Goal: Transaction & Acquisition: Purchase product/service

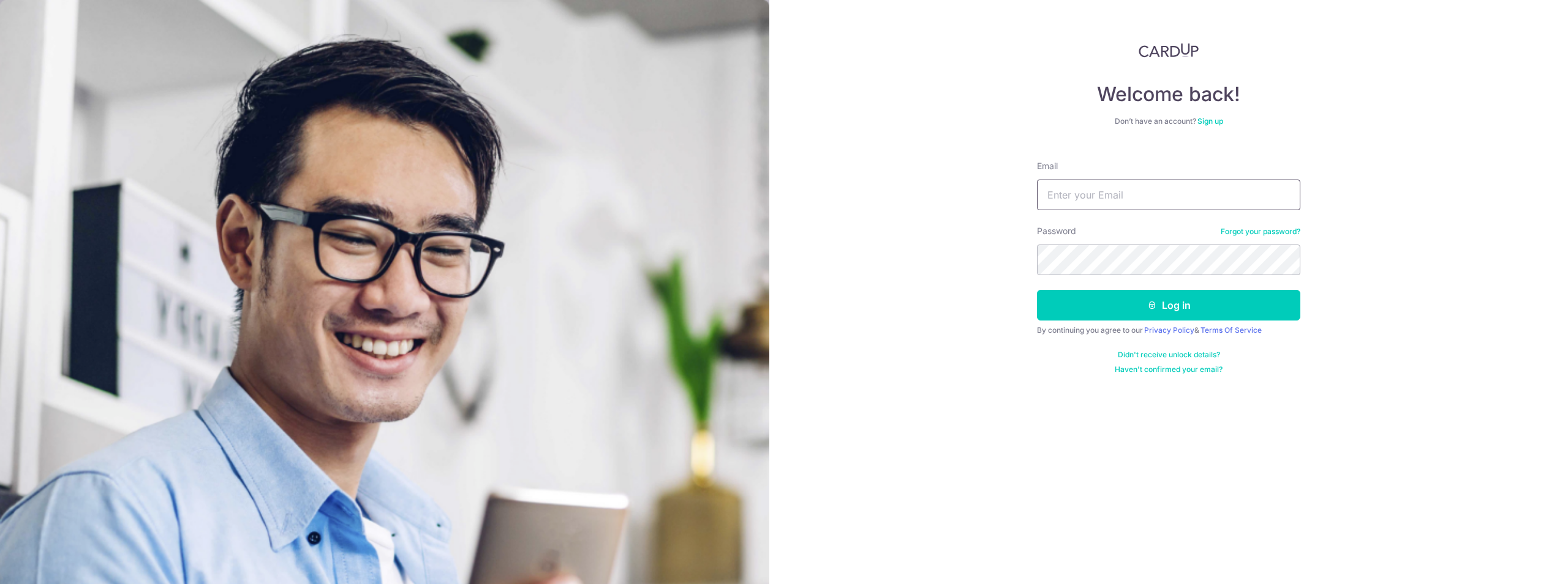
click at [1118, 190] on input "Email" at bounding box center [1168, 194] width 264 height 31
type input "[EMAIL_ADDRESS][DOMAIN_NAME]"
click at [1510, 165] on div "Welcome back! Don’t have an account? Sign up Email cozyazure@gmail.com Password…" at bounding box center [1169, 292] width 799 height 584
click at [1184, 299] on button "Log in" at bounding box center [1168, 305] width 264 height 31
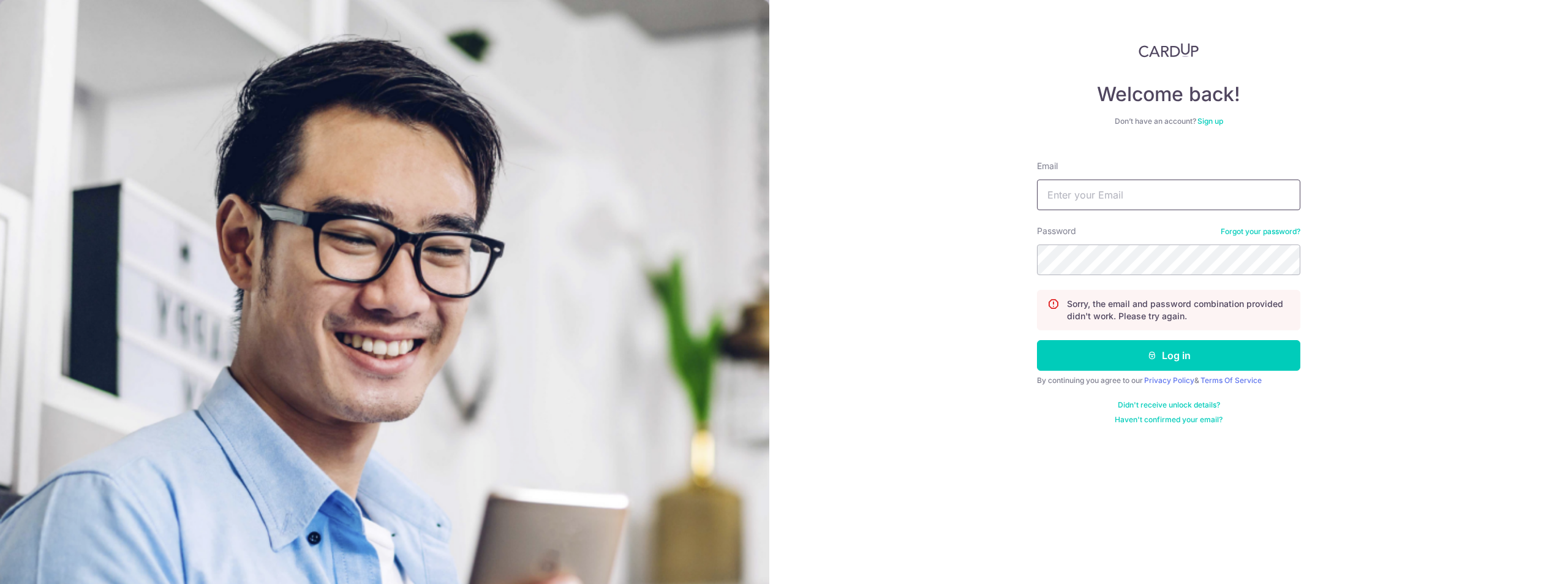
click at [1147, 184] on input "Email" at bounding box center [1168, 194] width 264 height 31
type input "[EMAIL_ADDRESS][DOMAIN_NAME]"
click at [1037, 340] on button "Log in" at bounding box center [1168, 355] width 264 height 31
click at [1118, 209] on input "Email" at bounding box center [1168, 194] width 264 height 31
type input "[EMAIL_ADDRESS][DOMAIN_NAME]"
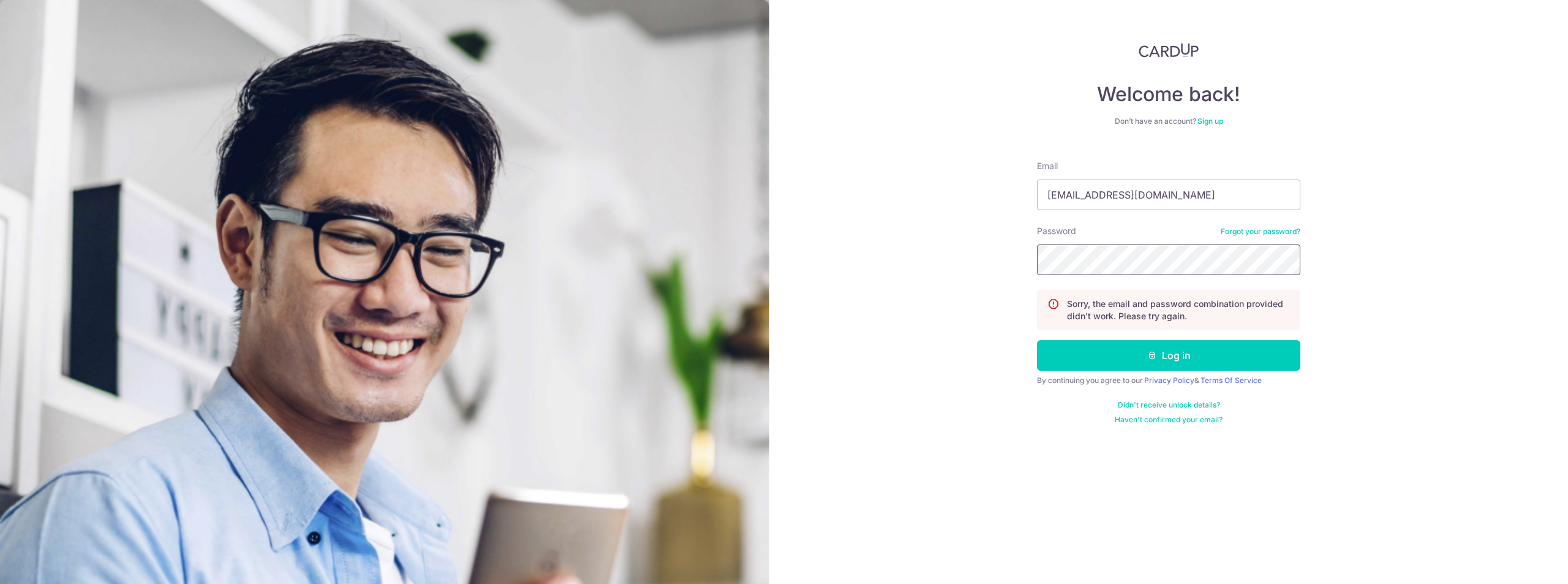
click at [1037, 340] on button "Log in" at bounding box center [1168, 355] width 264 height 31
click at [1205, 167] on div "Email" at bounding box center [1168, 186] width 264 height 51
click at [1201, 193] on input "Email" at bounding box center [1168, 194] width 264 height 31
type input "[EMAIL_ADDRESS][DOMAIN_NAME]"
click at [1037, 340] on button "Log in" at bounding box center [1168, 355] width 264 height 31
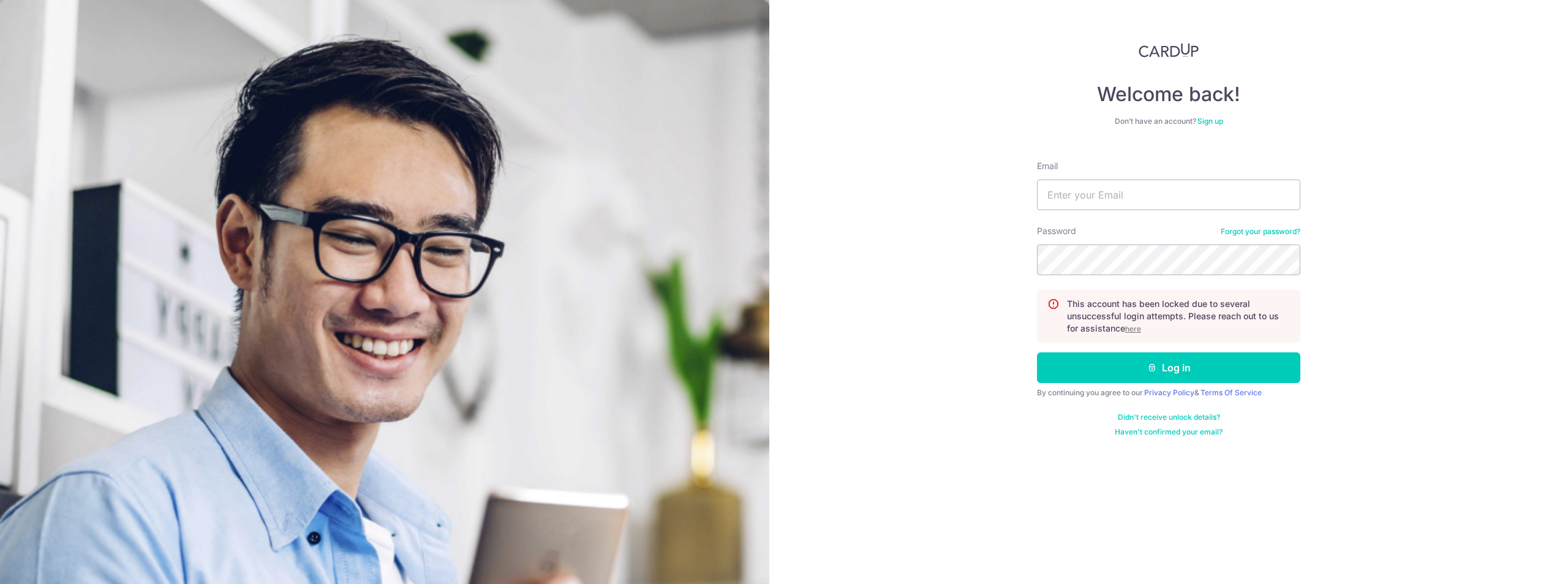
click at [1134, 327] on u "here" at bounding box center [1133, 329] width 16 height 9
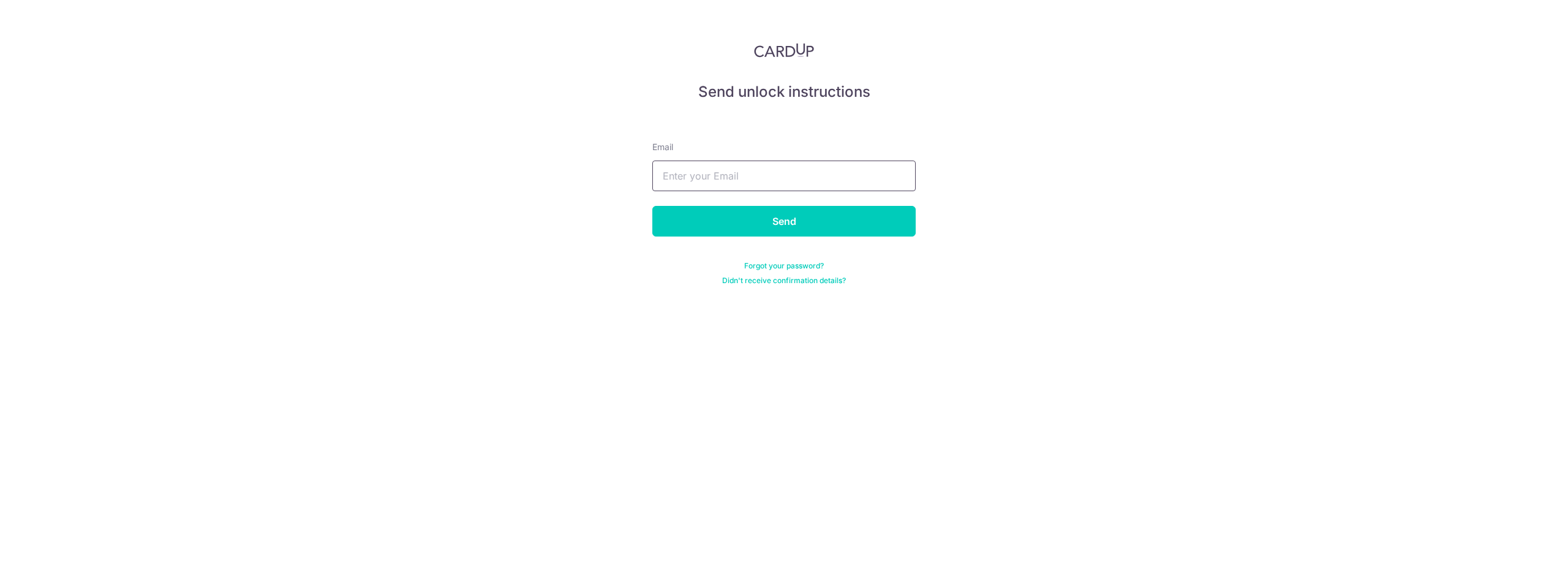
click at [768, 167] on input "text" at bounding box center [784, 175] width 264 height 31
type input "[EMAIL_ADDRESS][DOMAIN_NAME]"
click at [776, 215] on input "Send" at bounding box center [784, 220] width 264 height 31
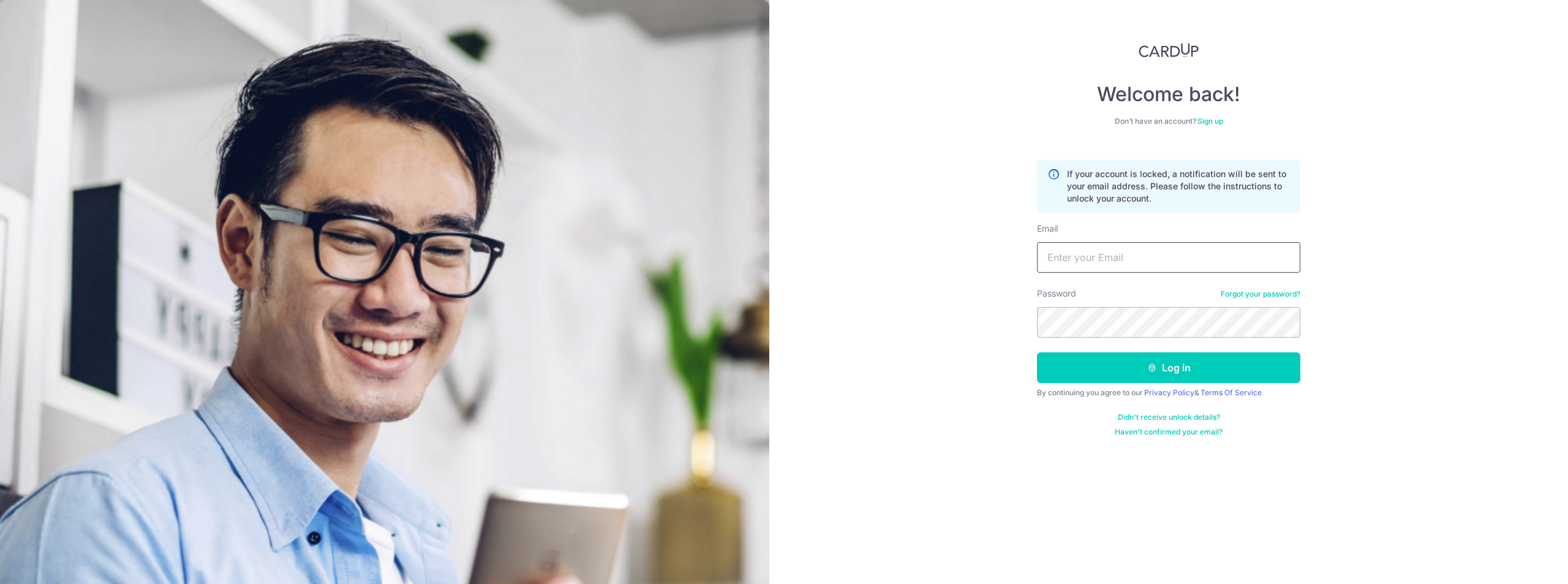
click at [1061, 253] on input "Email" at bounding box center [1168, 257] width 264 height 31
type input "[EMAIL_ADDRESS][DOMAIN_NAME]"
click at [1037, 352] on button "Log in" at bounding box center [1168, 367] width 264 height 31
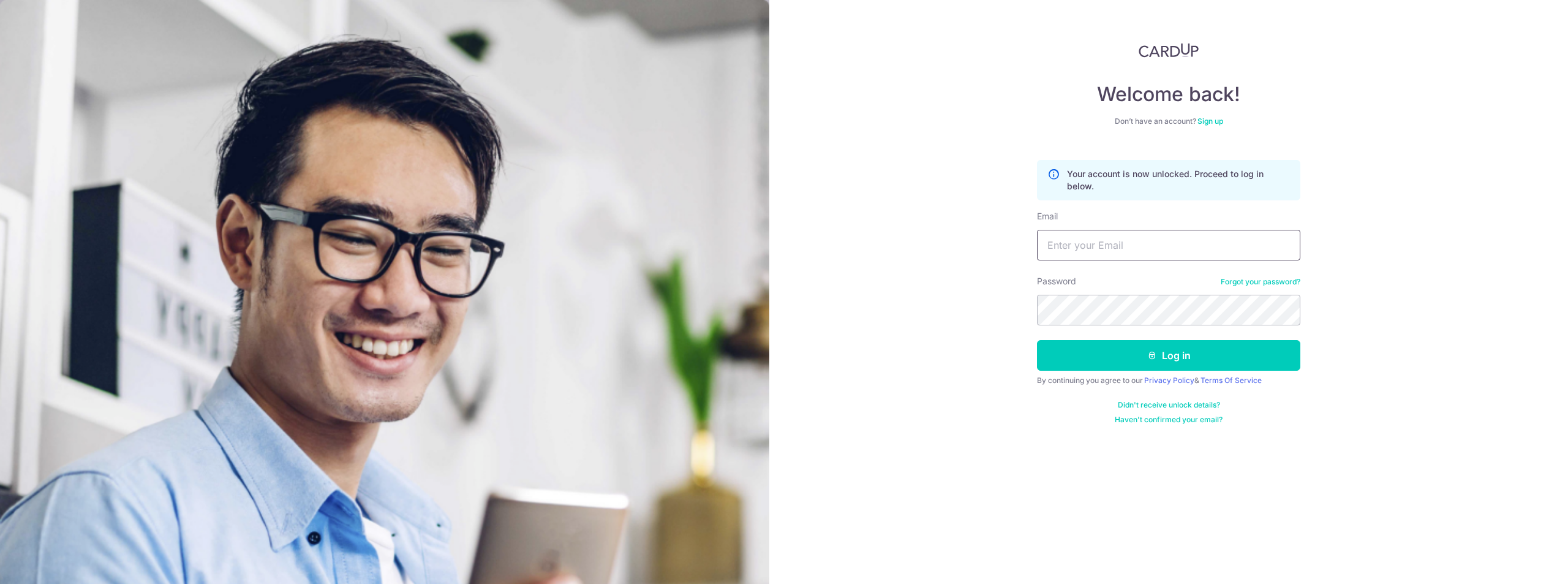
click at [1077, 246] on input "Email" at bounding box center [1168, 245] width 264 height 31
type input "[EMAIL_ADDRESS][DOMAIN_NAME]"
click at [1037, 340] on button "Log in" at bounding box center [1168, 355] width 264 height 31
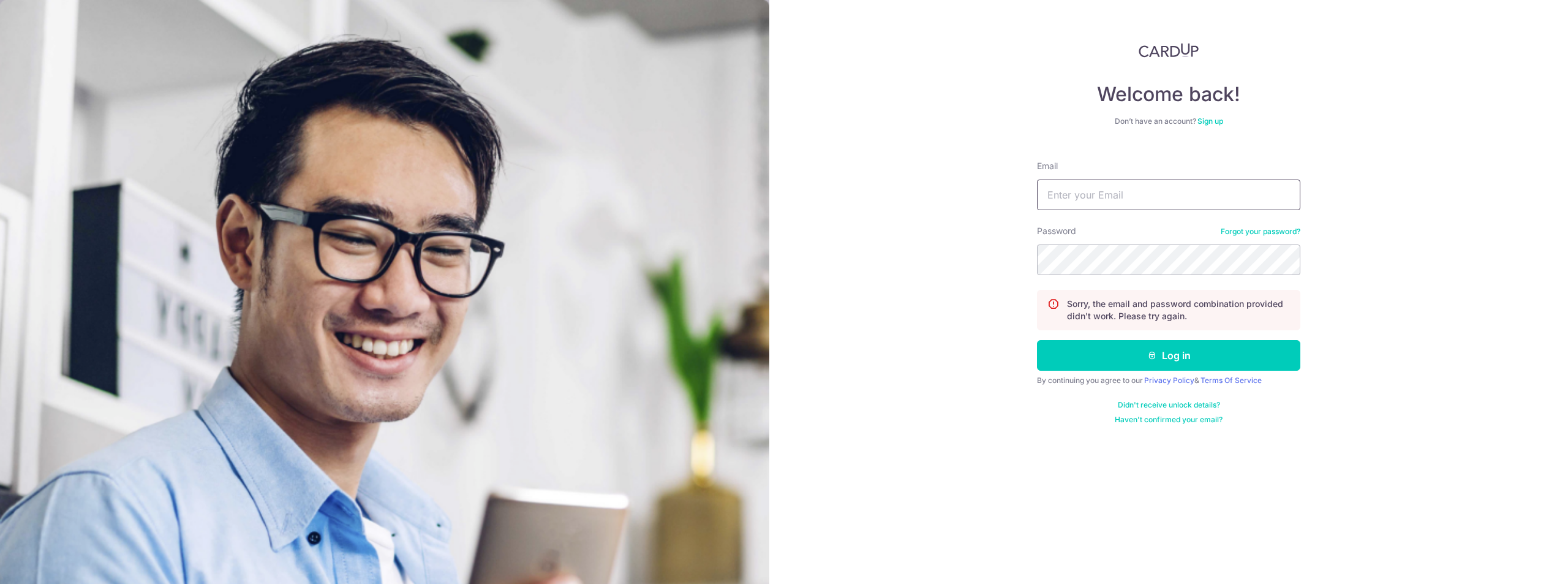
click at [1093, 199] on input "Email" at bounding box center [1168, 194] width 264 height 31
type input "[EMAIL_ADDRESS][DOMAIN_NAME]"
click at [1037, 340] on button "Log in" at bounding box center [1168, 355] width 264 height 31
click at [1077, 170] on div "Email" at bounding box center [1168, 186] width 264 height 51
click at [1088, 181] on input "Email" at bounding box center [1168, 194] width 264 height 31
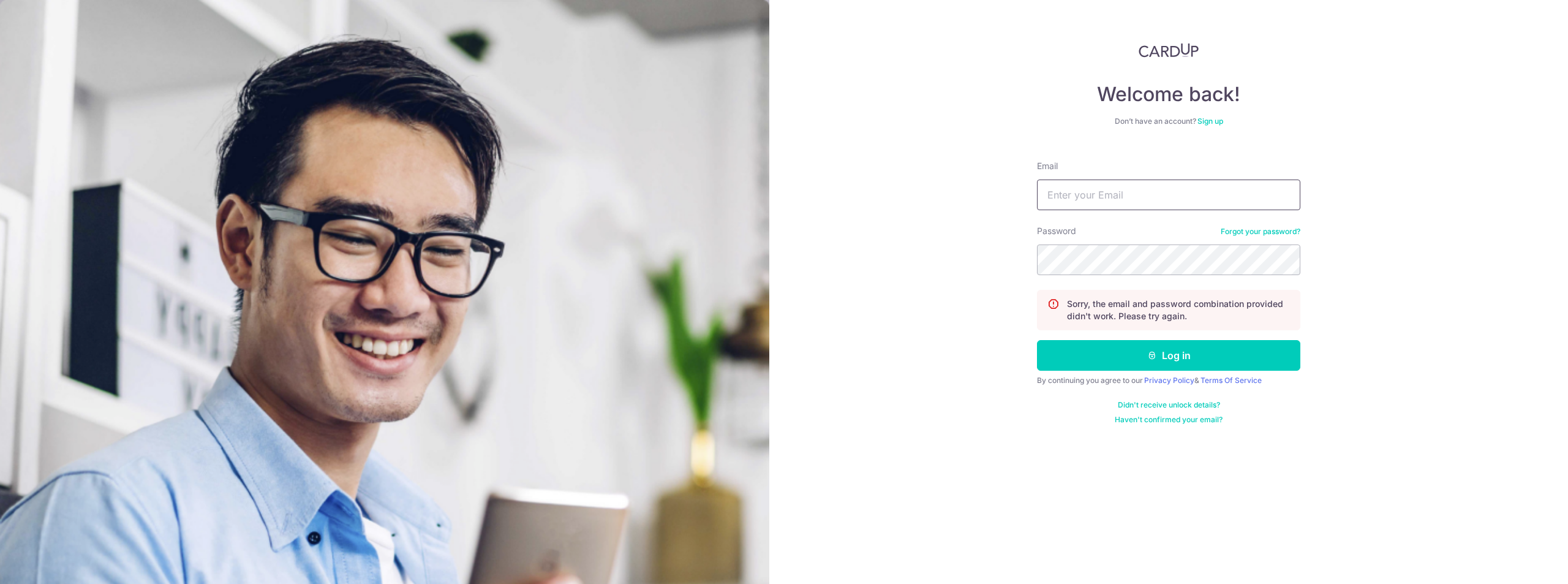
type input "[EMAIL_ADDRESS][DOMAIN_NAME]"
click at [1037, 340] on button "Log in" at bounding box center [1168, 355] width 264 height 31
click at [1101, 200] on input "Email" at bounding box center [1168, 194] width 264 height 31
type input "[EMAIL_ADDRESS][DOMAIN_NAME]"
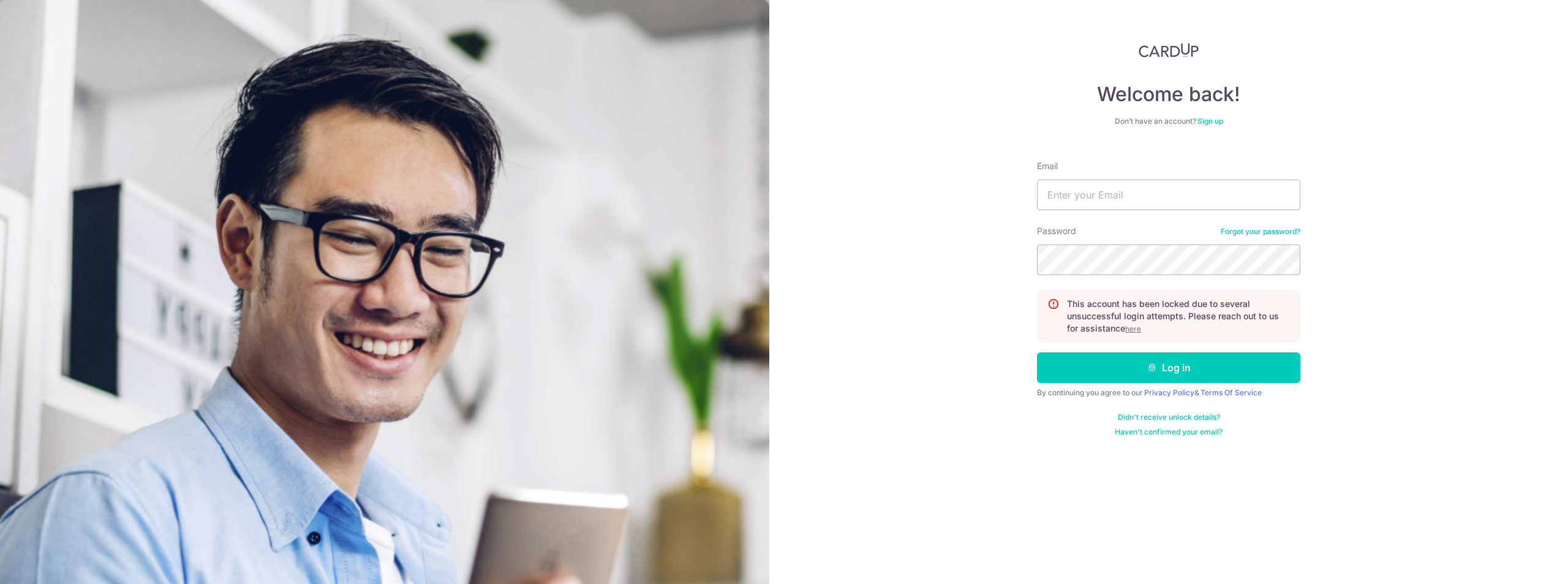
click at [1139, 324] on u "here" at bounding box center [1133, 329] width 16 height 9
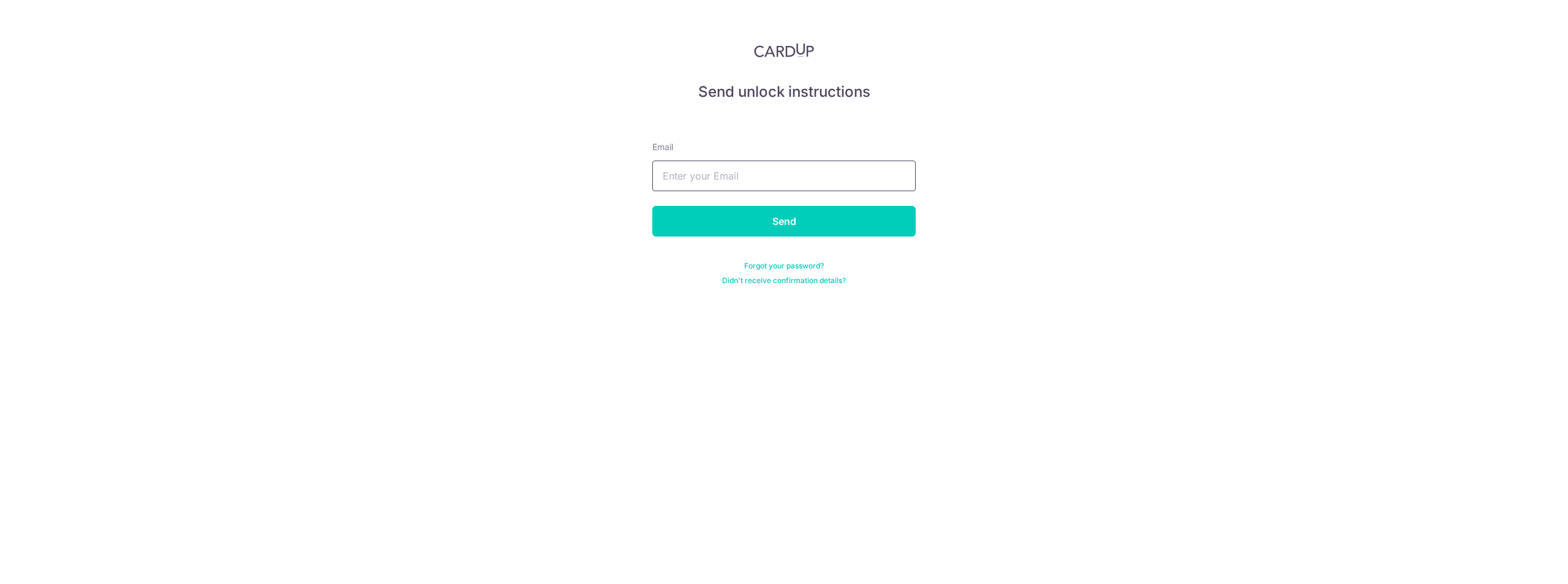
click at [776, 164] on input "text" at bounding box center [784, 175] width 264 height 31
type input "[EMAIL_ADDRESS][DOMAIN_NAME]"
click at [805, 231] on input "Send" at bounding box center [784, 220] width 264 height 31
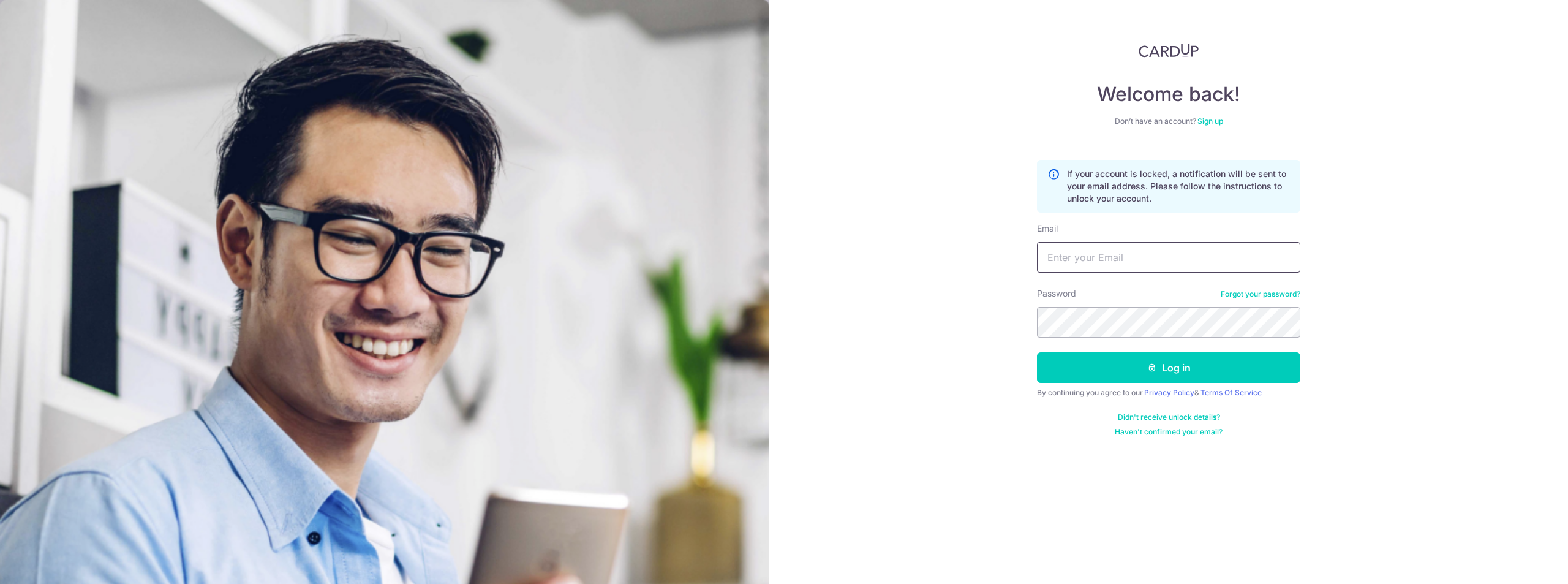
click at [1128, 253] on input "Email" at bounding box center [1168, 257] width 264 height 31
type input "[EMAIL_ADDRESS][DOMAIN_NAME]"
click at [1037, 352] on button "Log in" at bounding box center [1168, 367] width 264 height 31
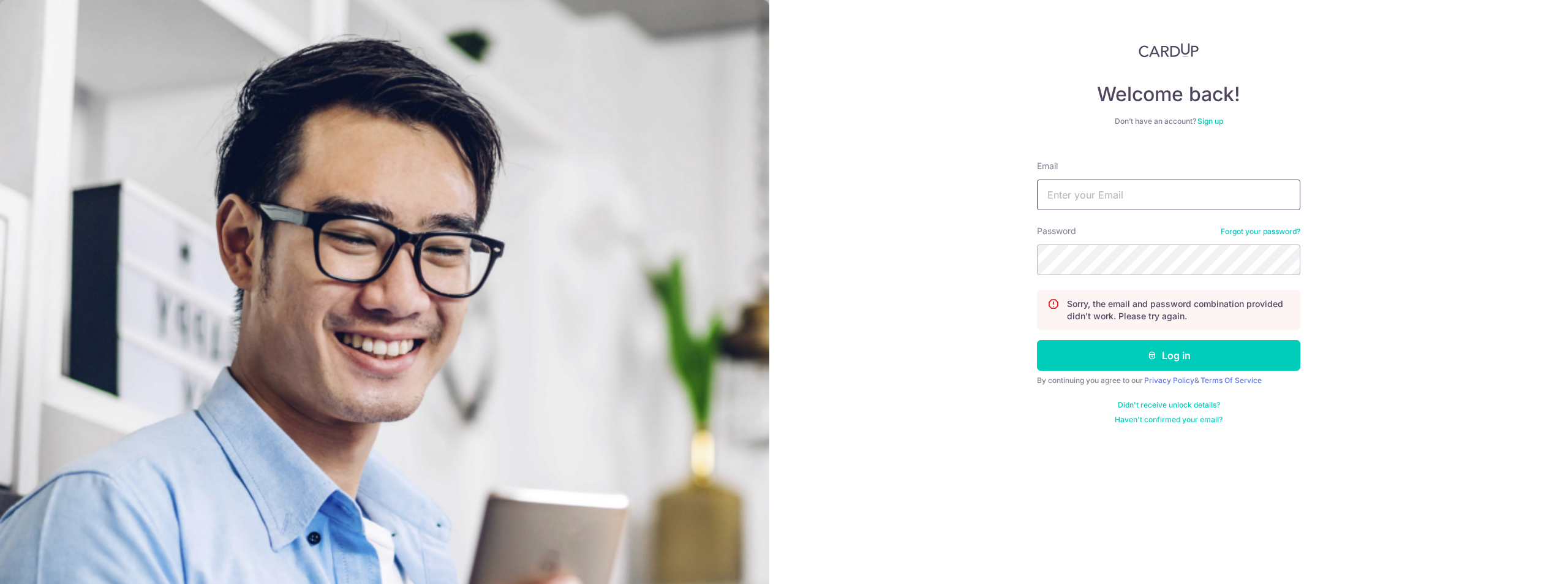
click at [1107, 201] on input "Email" at bounding box center [1168, 194] width 264 height 31
type input "cozyazure@gmail.com"
click at [1037, 340] on button "Log in" at bounding box center [1168, 355] width 264 height 31
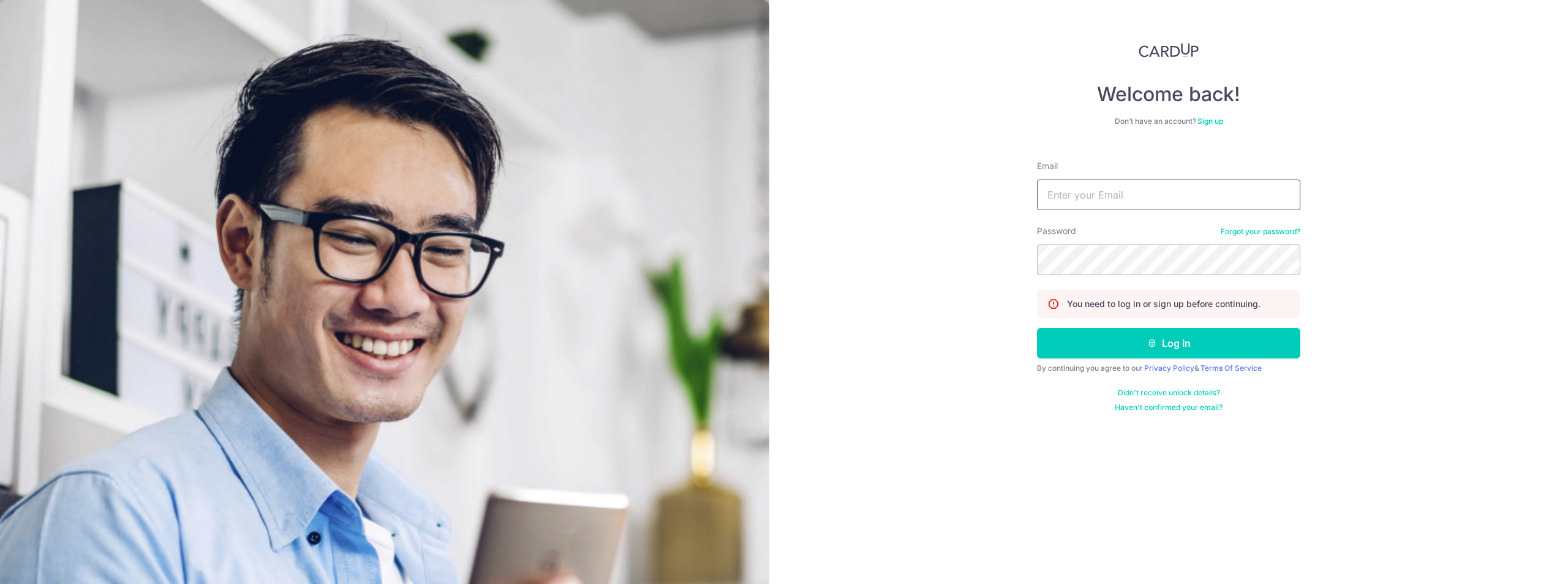
click at [1110, 202] on input "Email" at bounding box center [1168, 194] width 264 height 31
type input "cozyazure@gmail.com"
click at [1037, 327] on button "Log in" at bounding box center [1168, 342] width 264 height 31
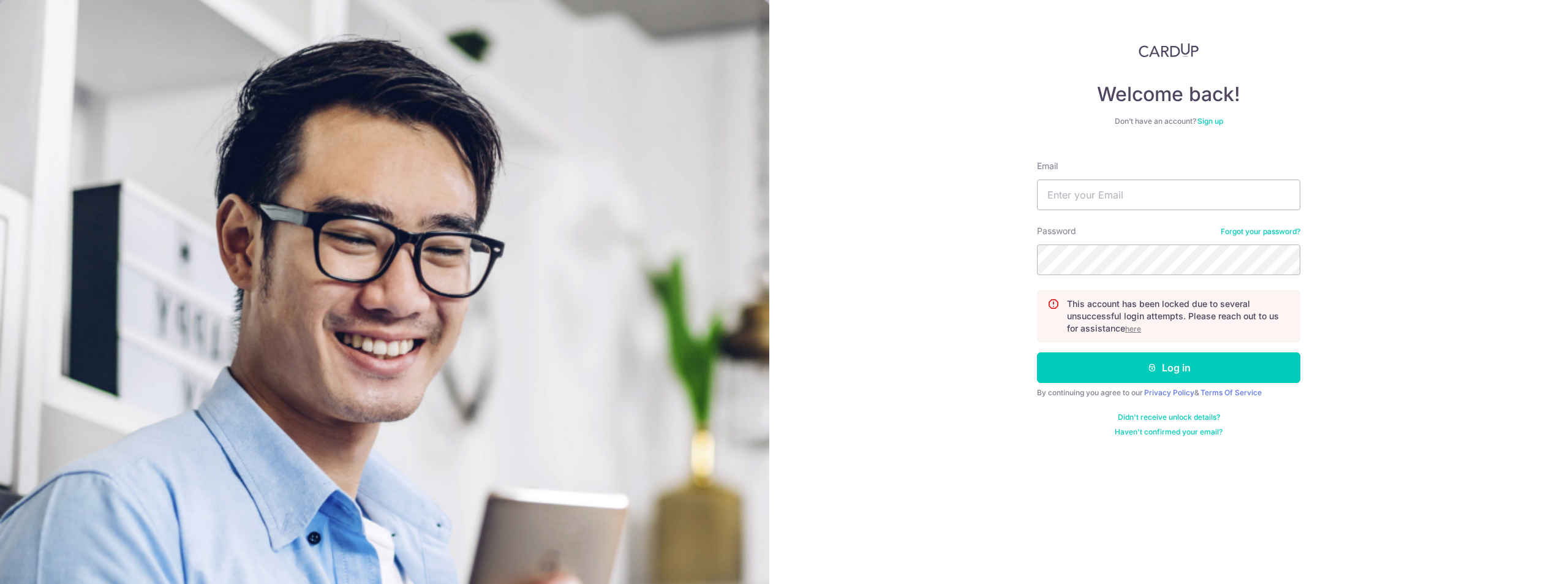
click at [1130, 327] on u "here" at bounding box center [1133, 329] width 16 height 9
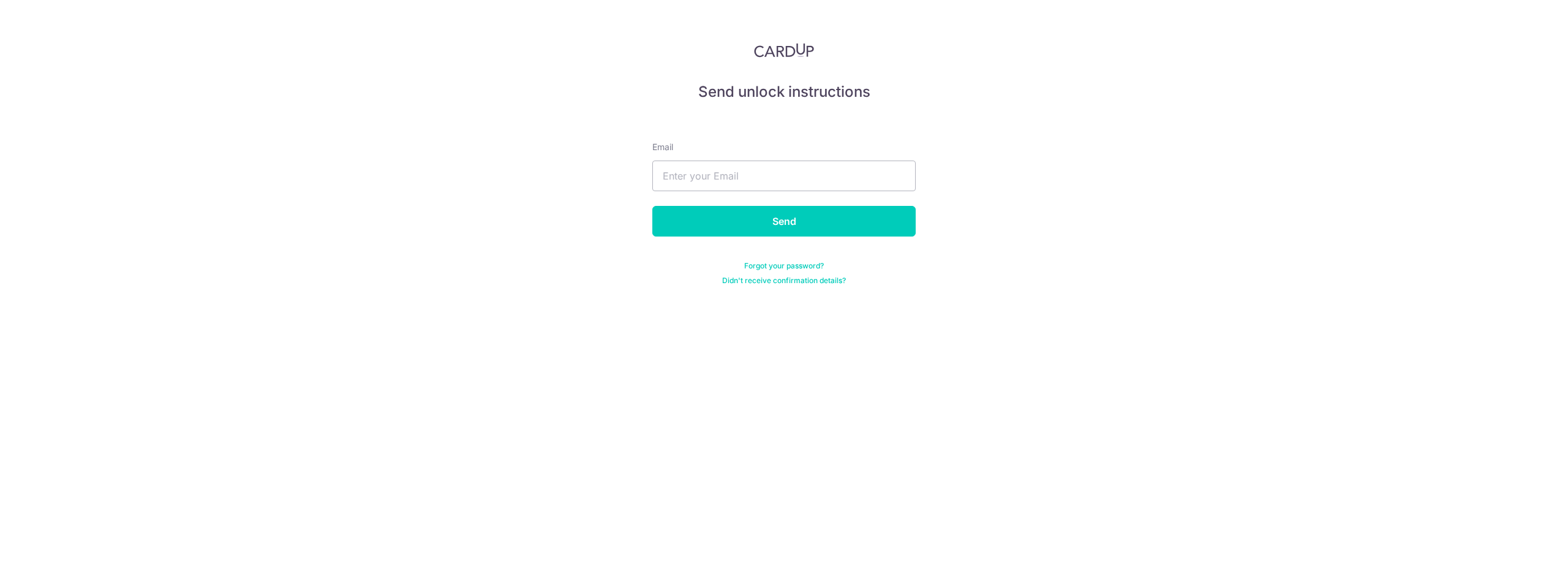
click at [783, 265] on link "Forgot your password?" at bounding box center [784, 265] width 80 height 9
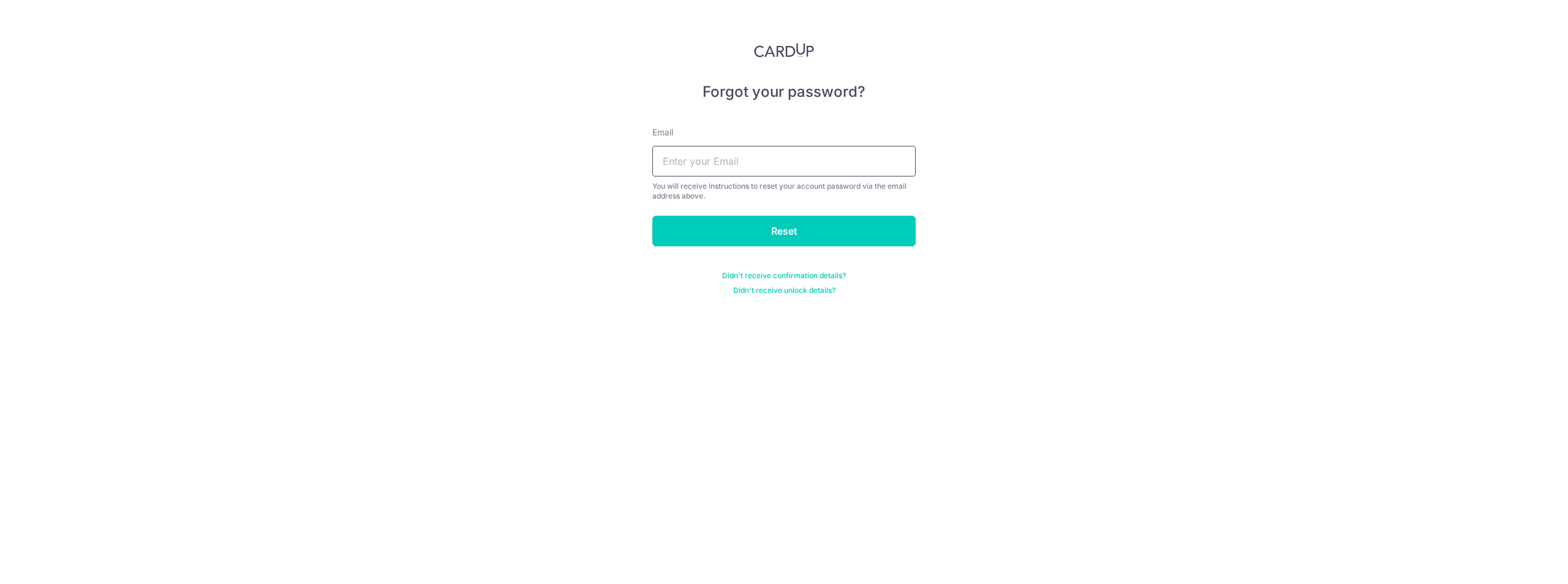
click at [772, 159] on input "text" at bounding box center [784, 160] width 264 height 31
click at [764, 232] on input "Reset" at bounding box center [784, 231] width 264 height 31
click at [776, 159] on input "text" at bounding box center [784, 160] width 264 height 31
type input "[EMAIL_ADDRESS][DOMAIN_NAME]"
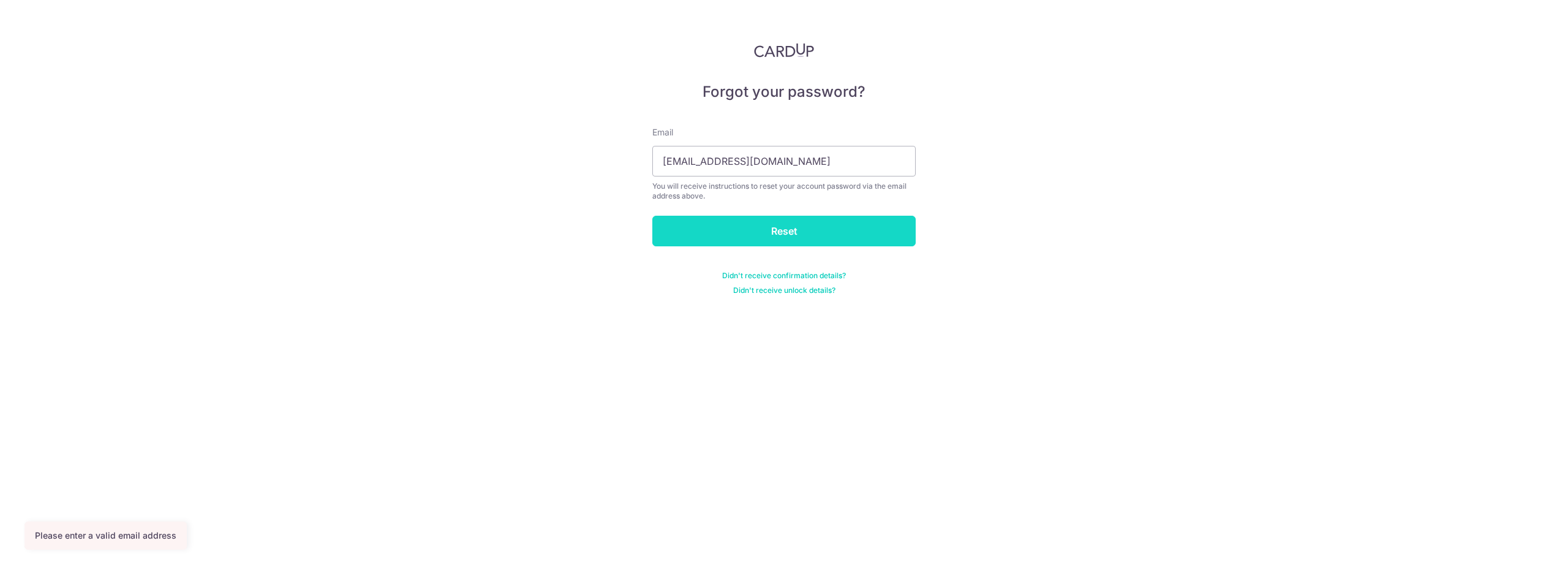
click at [761, 232] on input "Reset" at bounding box center [784, 231] width 264 height 31
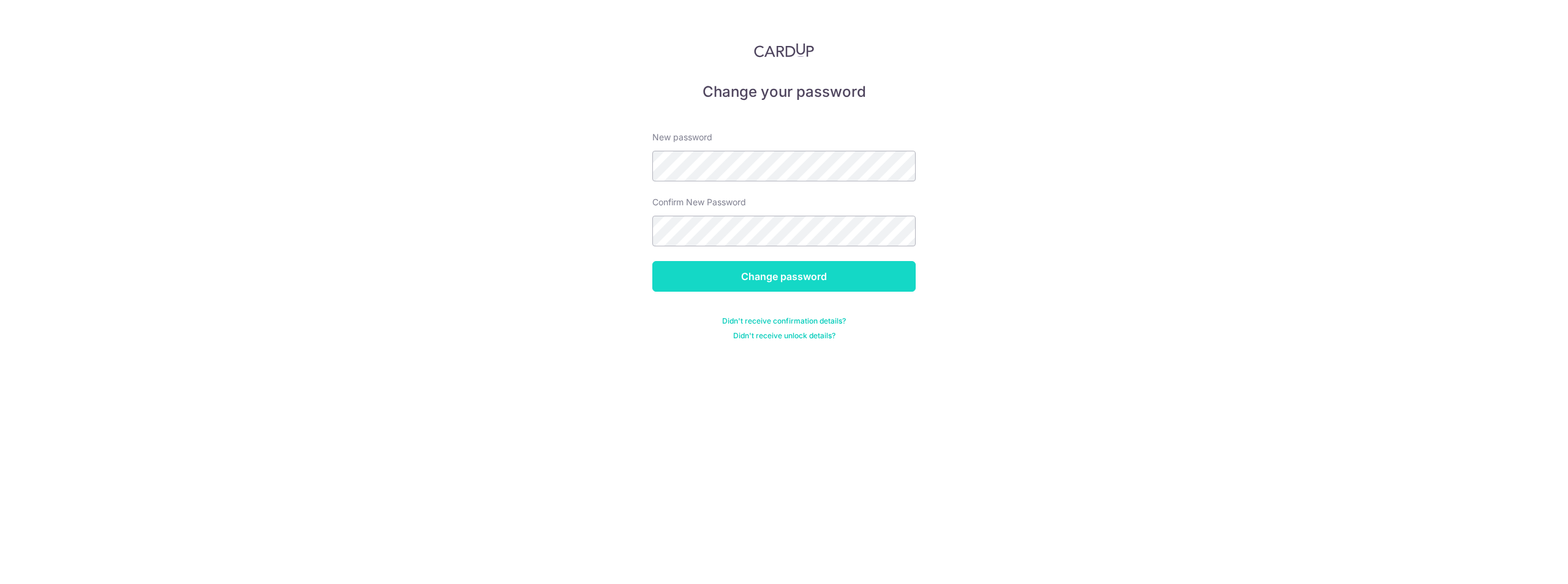
click at [853, 280] on input "Change password" at bounding box center [784, 276] width 264 height 31
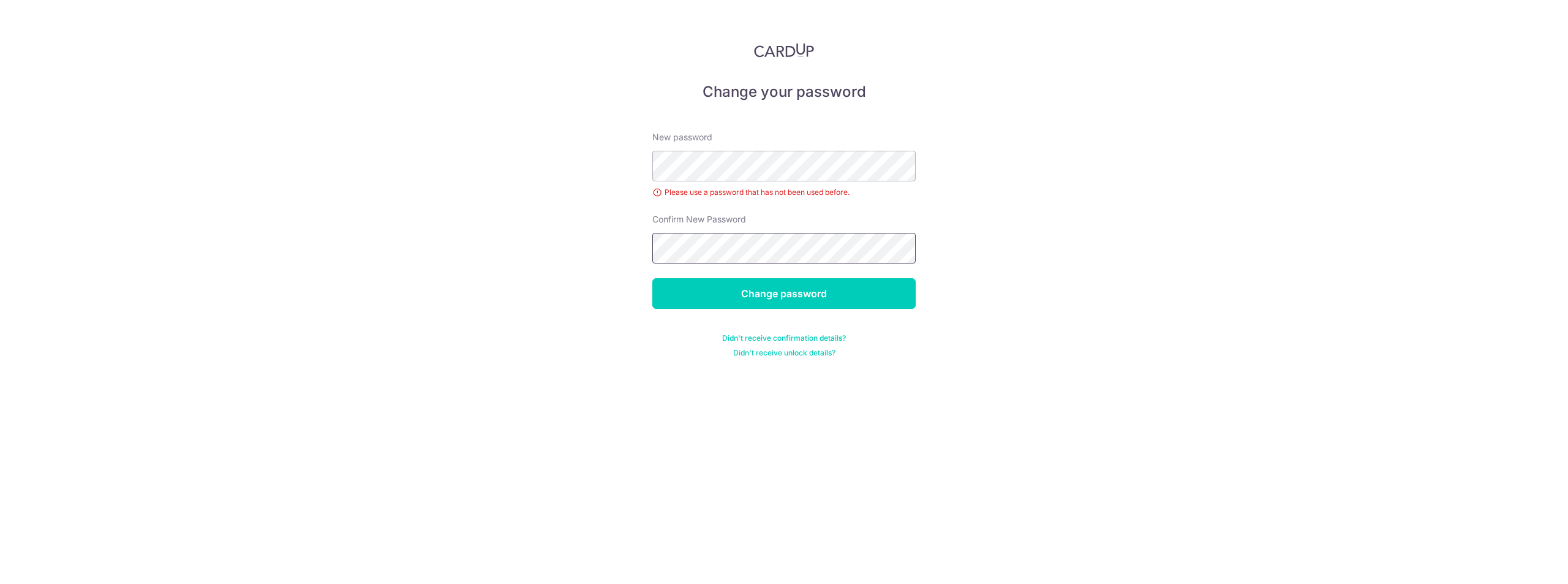
click at [653, 278] on input "Change password" at bounding box center [784, 293] width 264 height 31
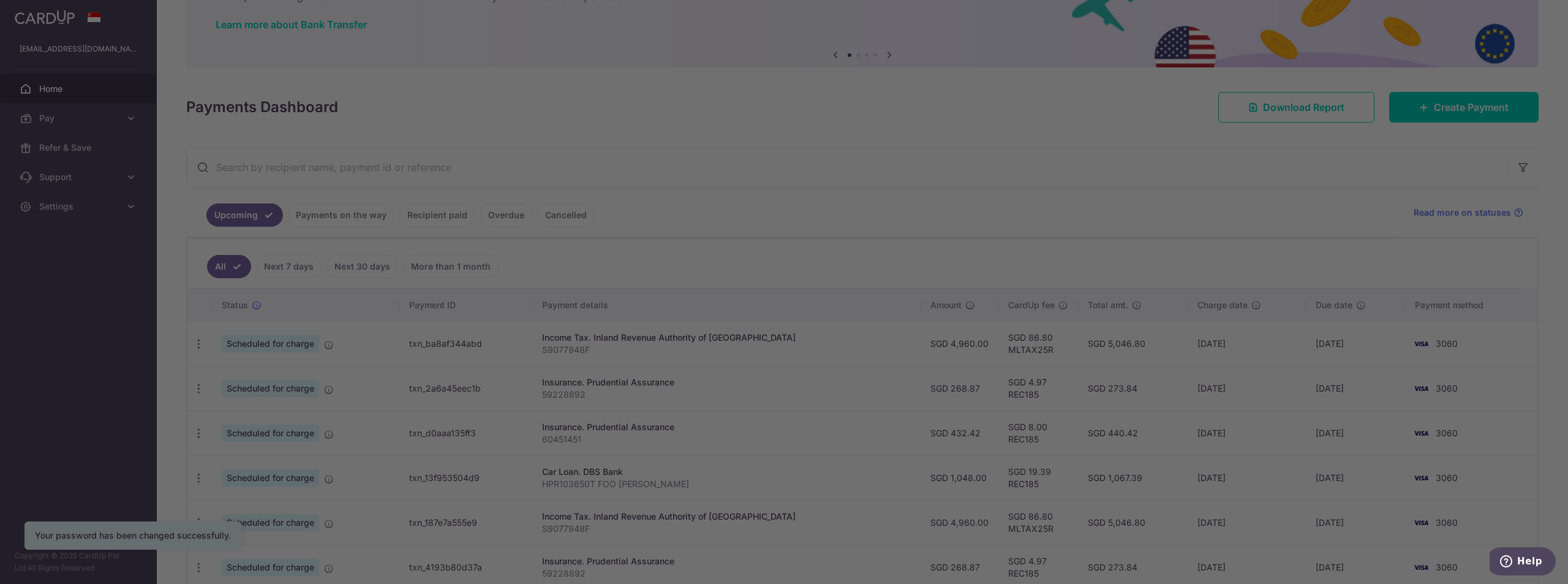
scroll to position [123, 0]
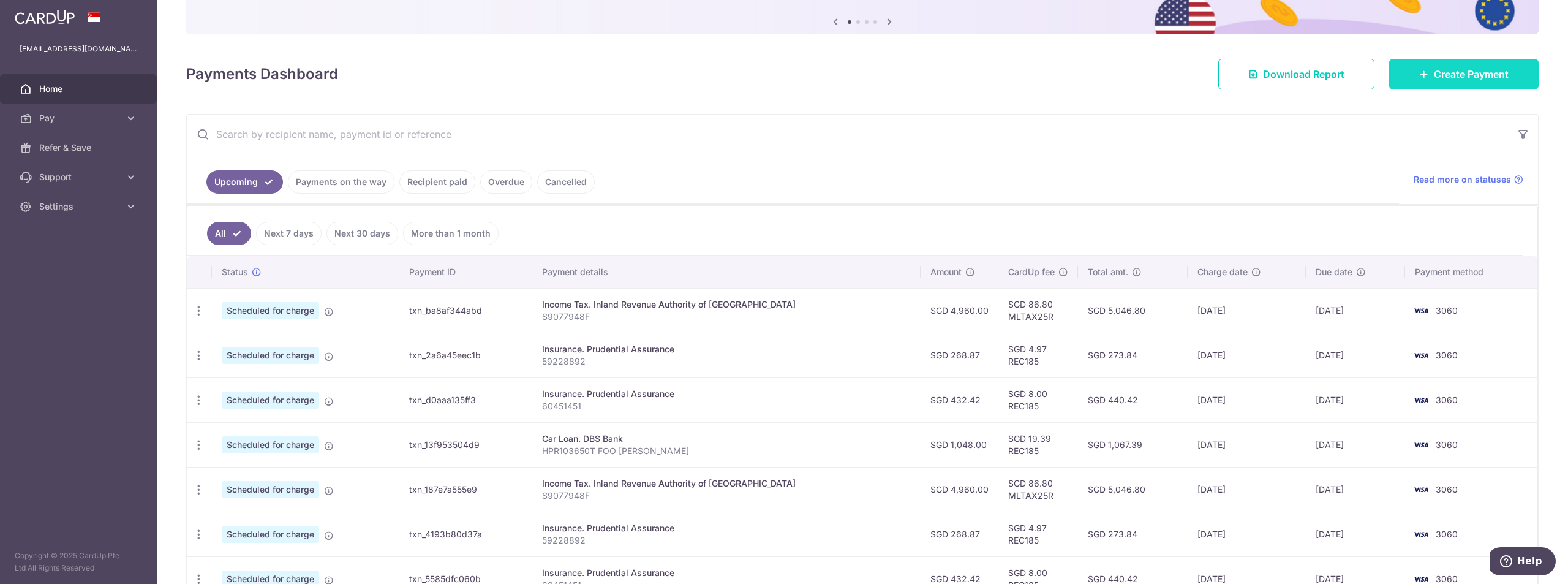
click at [1440, 80] on span "Create Payment" at bounding box center [1471, 74] width 75 height 15
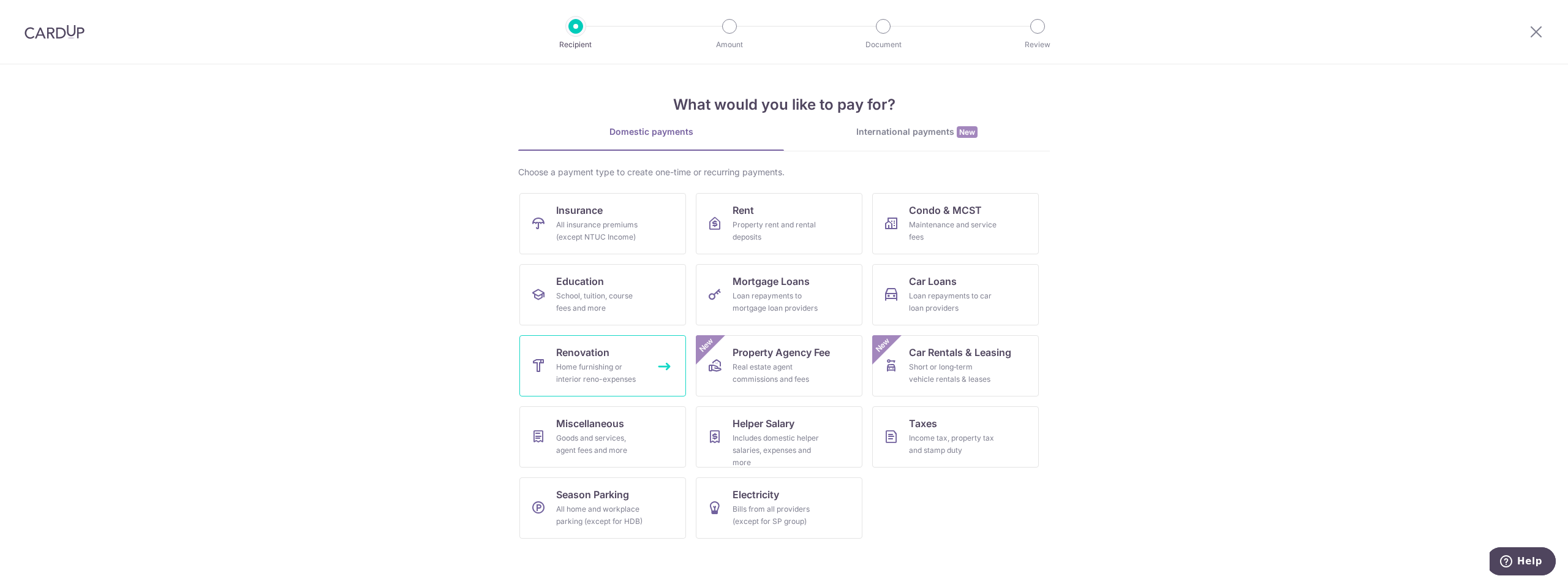
click at [630, 361] on div "Home furnishing or interior reno-expenses" at bounding box center [600, 373] width 88 height 24
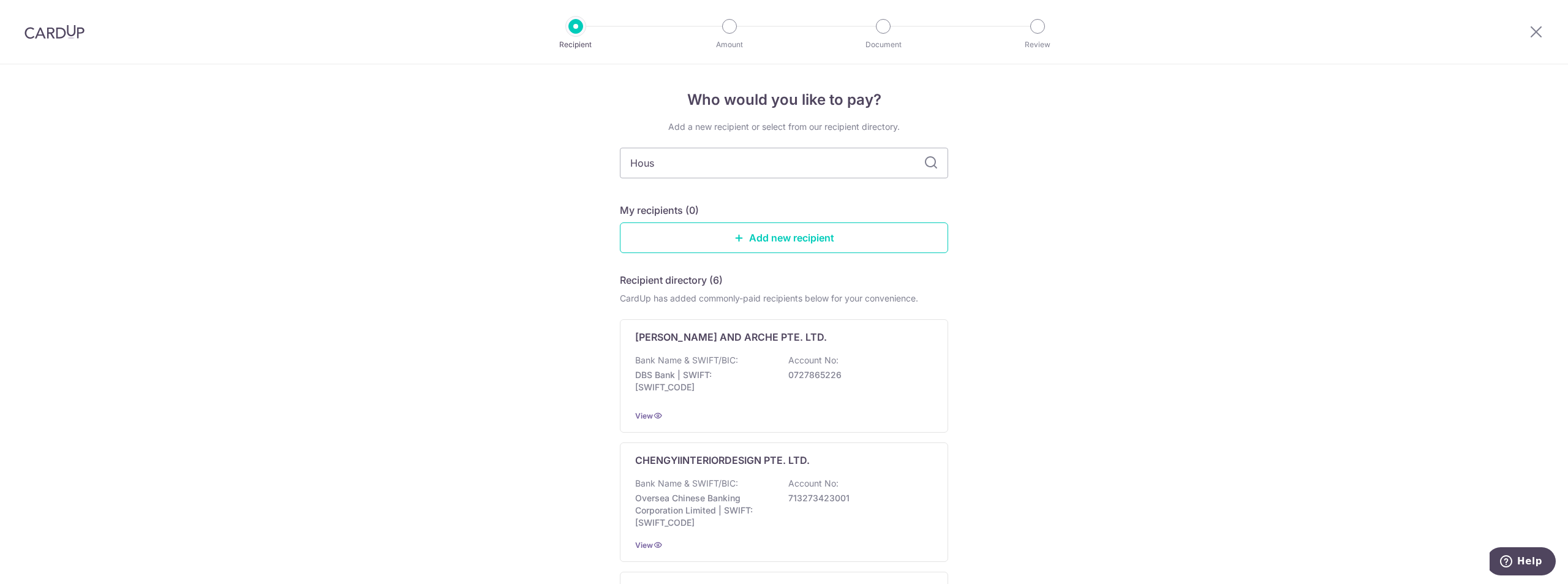
type input "House"
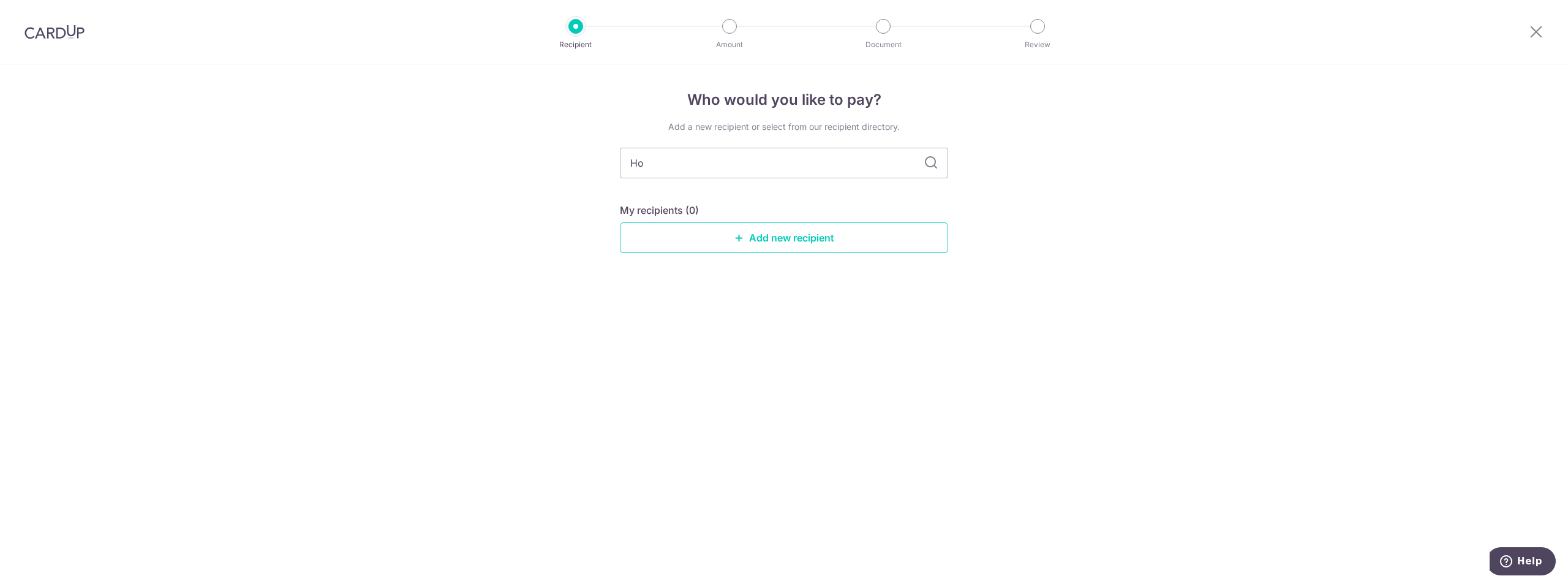
type input "H"
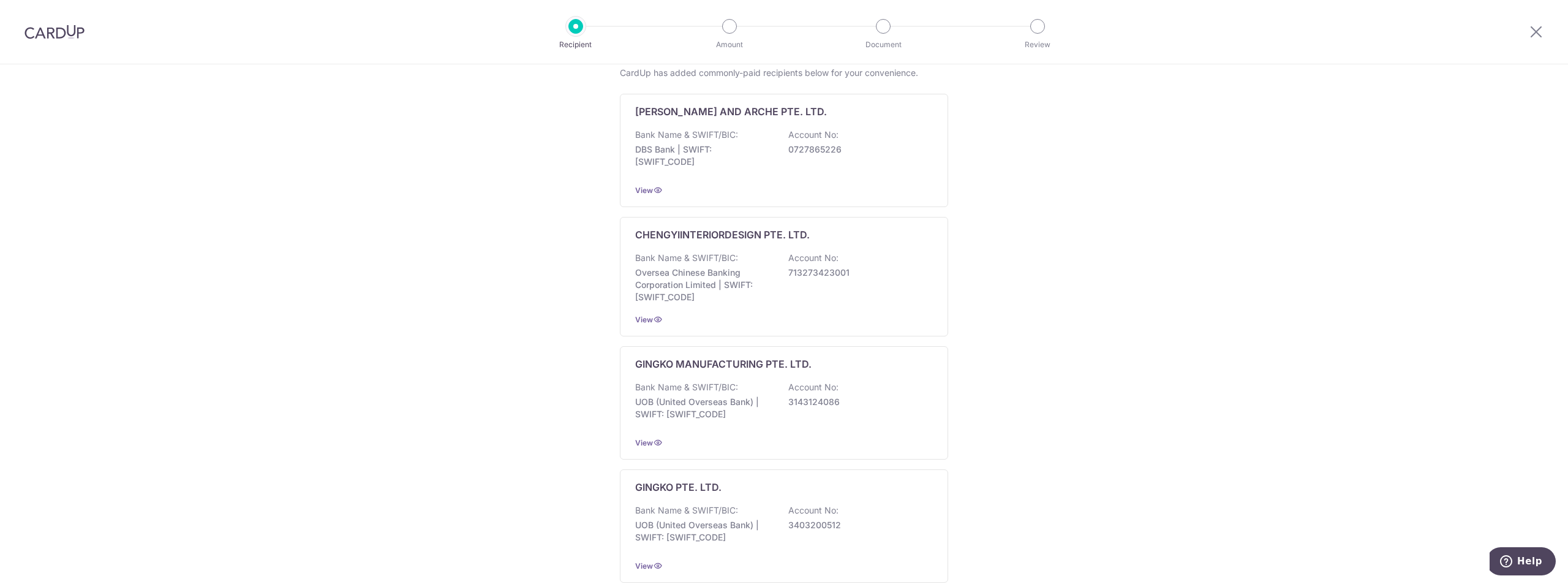
scroll to position [61, 0]
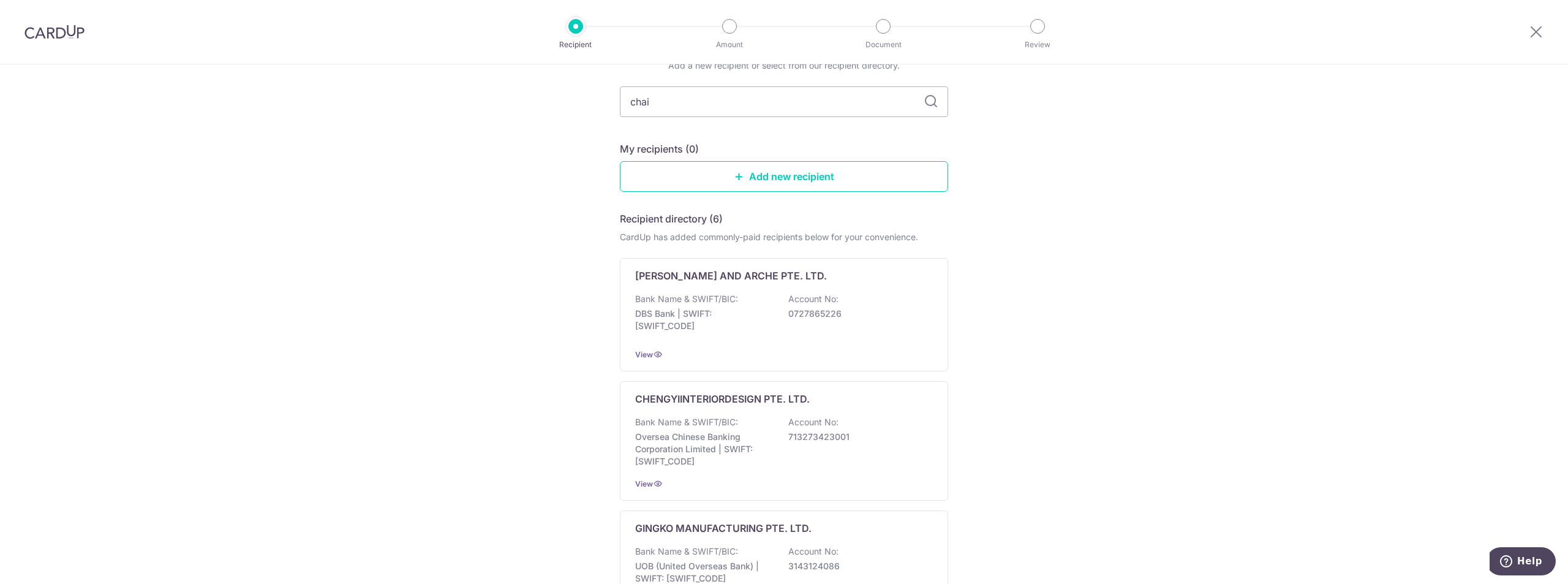
type input "chais"
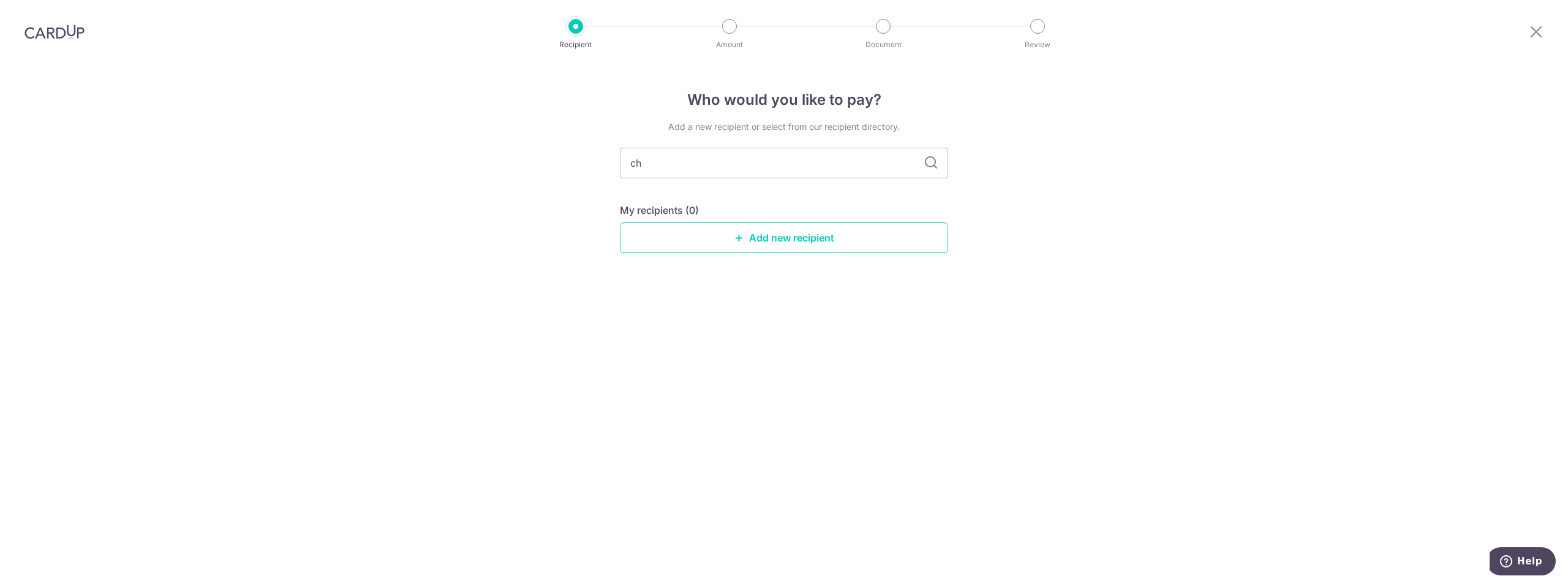
type input "c"
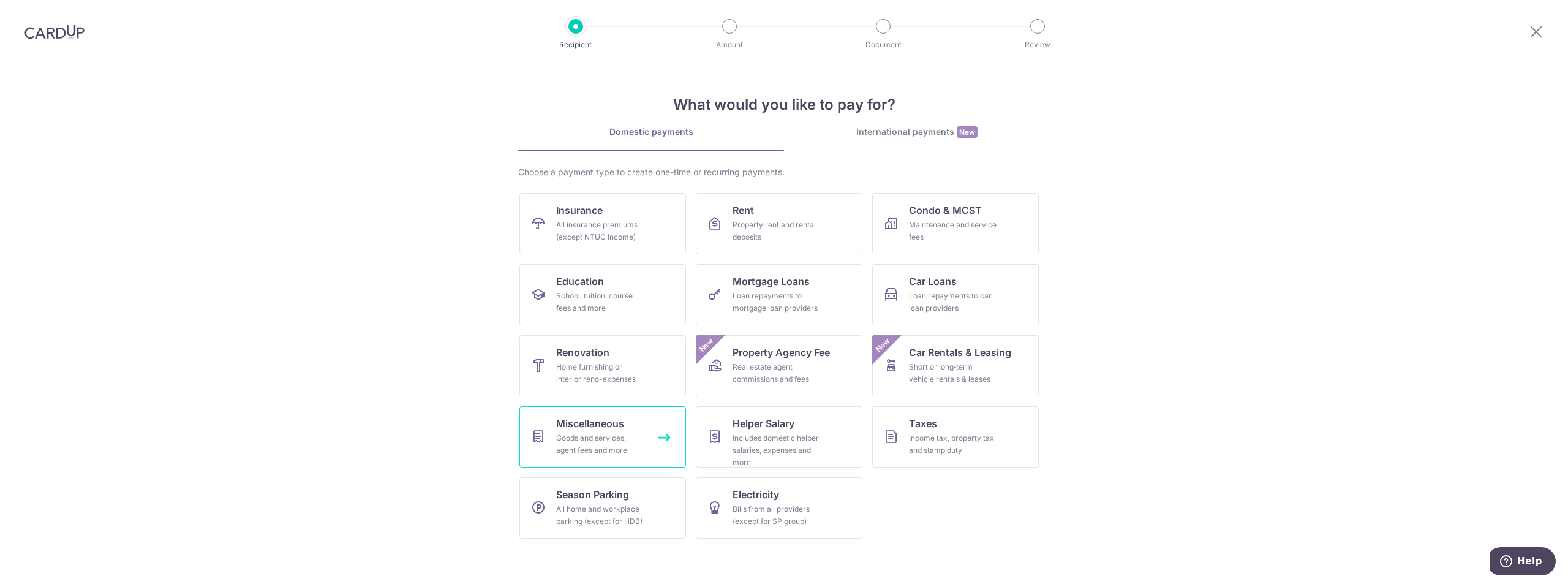
click at [643, 441] on div "Goods and services, agent fees and more" at bounding box center [600, 444] width 88 height 24
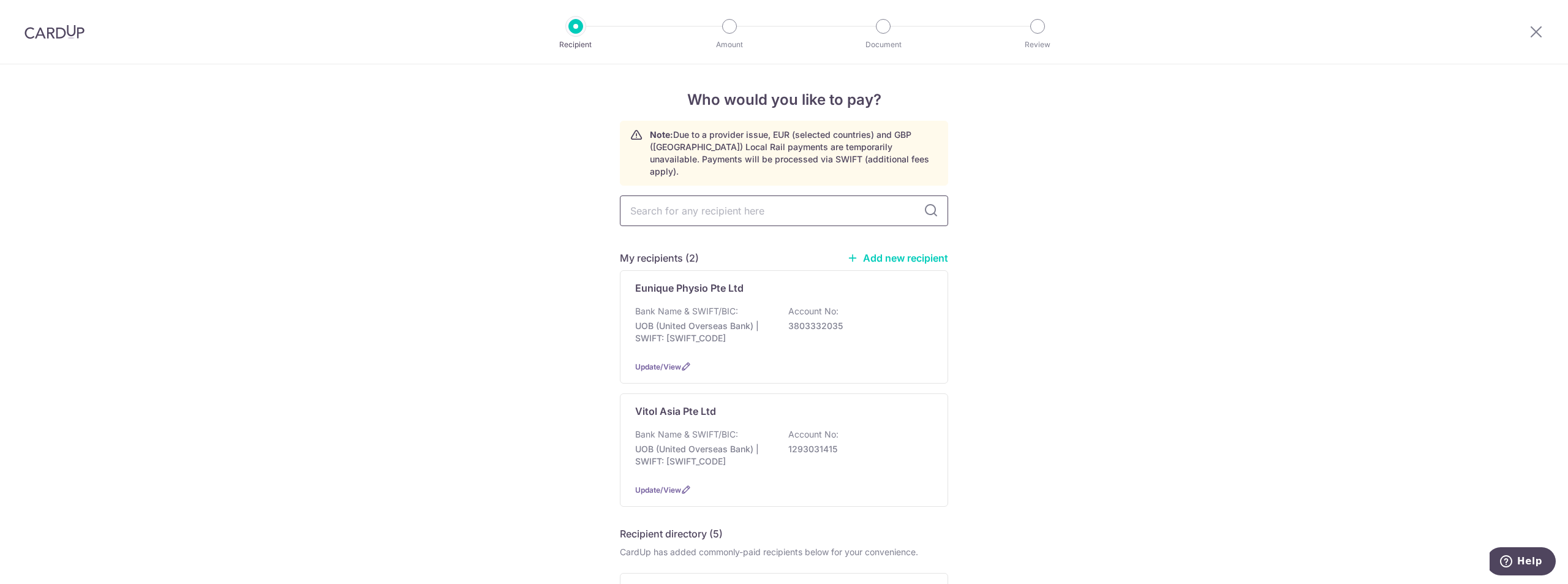
click at [668, 207] on input "text" at bounding box center [784, 210] width 328 height 31
click at [916, 251] on link "Add new recipient" at bounding box center [897, 257] width 101 height 12
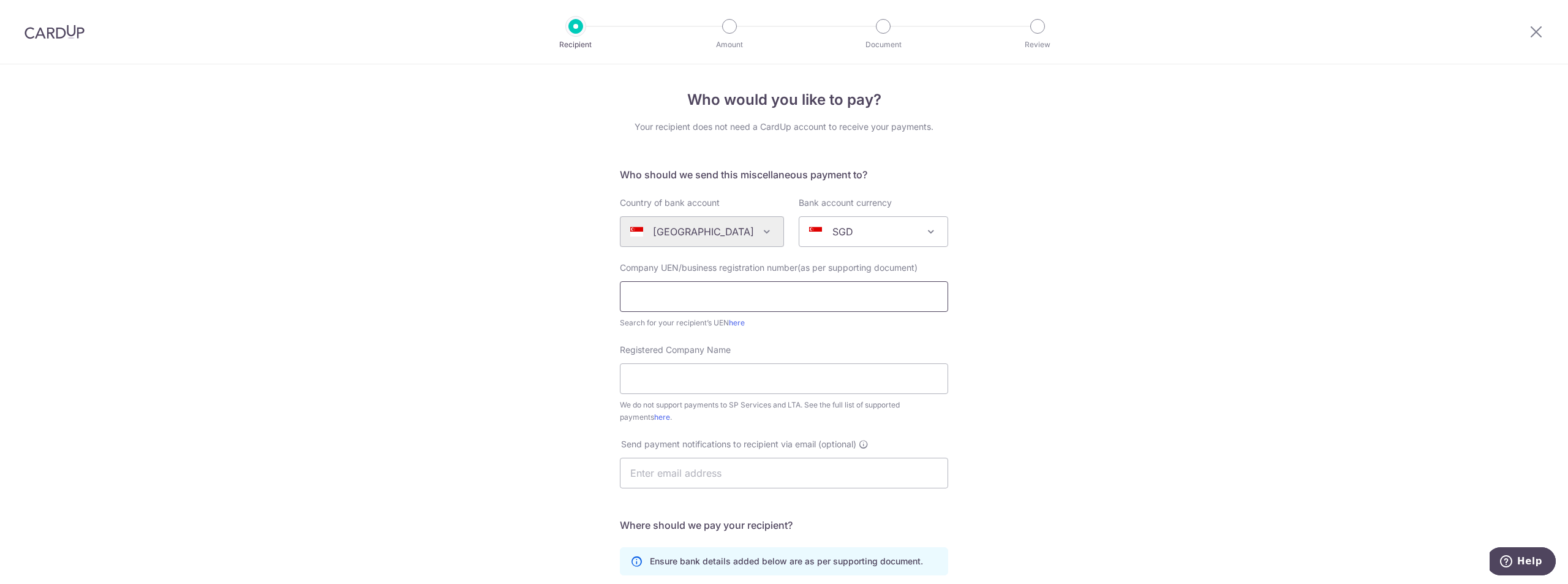
click at [643, 282] on input "text" at bounding box center [784, 296] width 328 height 31
drag, startPoint x: 335, startPoint y: 137, endPoint x: 439, endPoint y: 170, distance: 109.1
click at [335, 137] on div "Who would you like to pay? Your recipient does not need a CardUp account to rec…" at bounding box center [784, 444] width 1568 height 759
click at [686, 289] on input "text" at bounding box center [784, 296] width 328 height 31
paste input "53218308L"
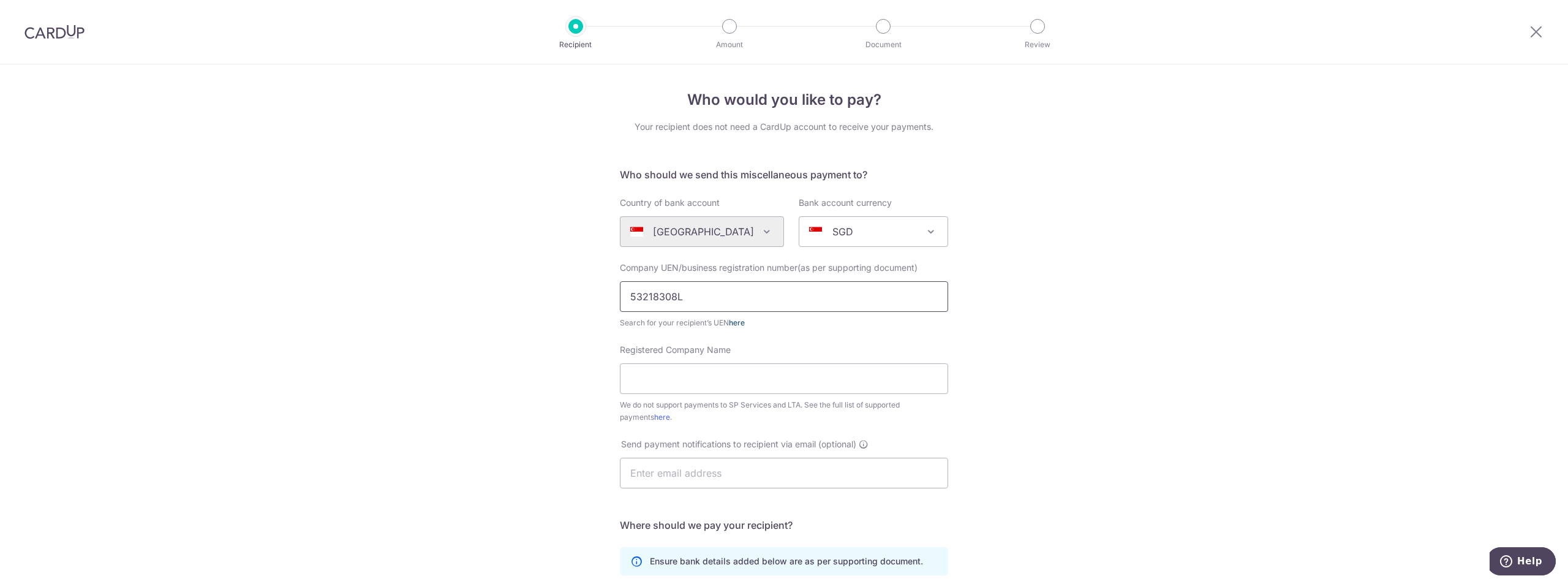
type input "53218308L"
click at [731, 322] on link "here" at bounding box center [736, 322] width 16 height 9
click at [726, 382] on input "Registered Company Name" at bounding box center [784, 378] width 328 height 31
click at [1411, 309] on div "Who would you like to pay? Your recipient does not need a CardUp account to rec…" at bounding box center [784, 444] width 1568 height 759
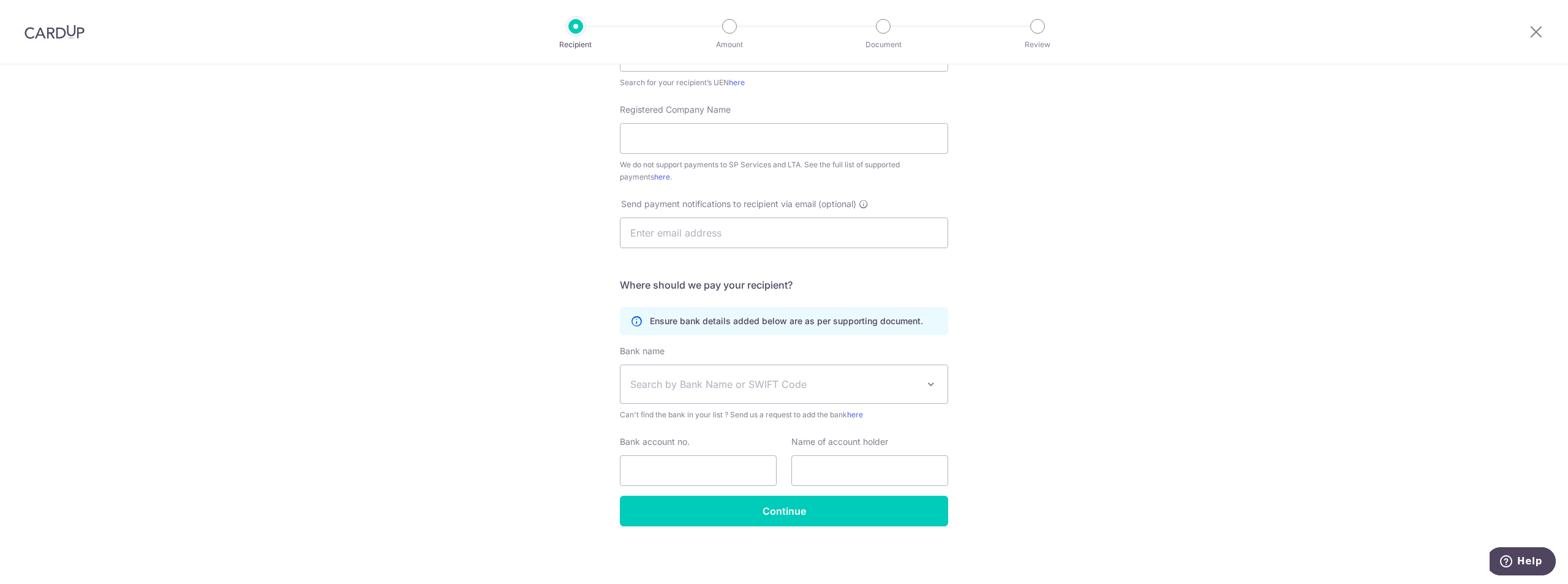
scroll to position [179, 0]
